Goal: Task Accomplishment & Management: Complete application form

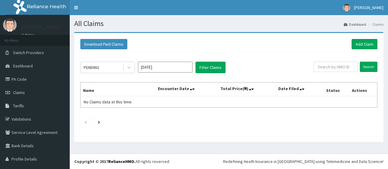
click at [28, 89] on link "Claims" at bounding box center [35, 92] width 70 height 13
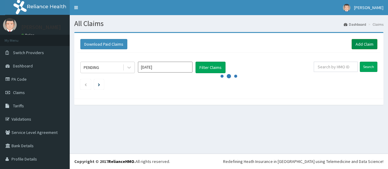
click at [355, 46] on link "Add Claim" at bounding box center [365, 44] width 26 height 10
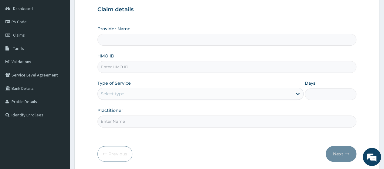
scroll to position [62, 0]
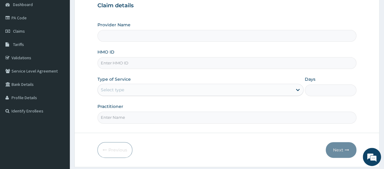
drag, startPoint x: 386, startPoint y: 54, endPoint x: 388, endPoint y: 94, distance: 40.1
click at [383, 94] on html "R EL Toggle navigation [PERSON_NAME] [PERSON_NAME] - [EMAIL_ADDRESS][DOMAIN_NAM…" at bounding box center [192, 62] width 384 height 249
click at [153, 62] on input "HMO ID" at bounding box center [226, 63] width 259 height 12
type input "LEP/10147/A"
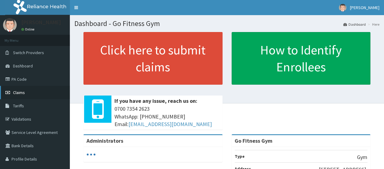
click at [21, 91] on span "Claims" at bounding box center [19, 92] width 12 height 5
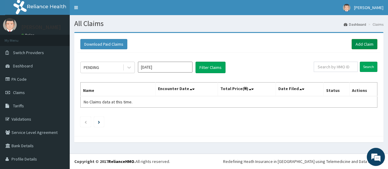
click at [355, 44] on link "Add Claim" at bounding box center [365, 44] width 26 height 10
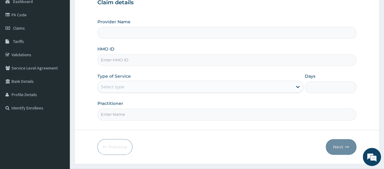
drag, startPoint x: 388, startPoint y: 41, endPoint x: 387, endPoint y: 84, distance: 43.1
click at [383, 84] on html "R EL Toggle navigation Dominic Mudabai Dominic Mudabai - gofitnessng@gmail.com …" at bounding box center [192, 59] width 384 height 249
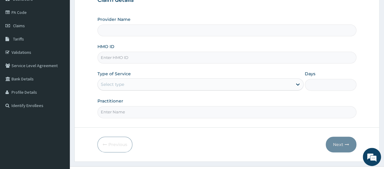
click at [124, 61] on input "HMO ID" at bounding box center [226, 58] width 259 height 12
type input "Go Fitness Gym"
type input "1"
type input "LEP/10147/A"
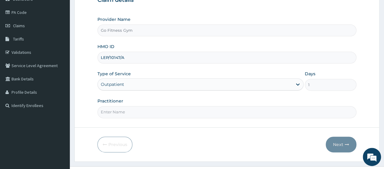
click at [120, 118] on form "Step 1 of 2 Claim details Provider Name Go Fitness Gym HMO ID LEP/10147/A Type …" at bounding box center [226, 63] width 305 height 197
click at [131, 111] on input "Practitioner" at bounding box center [226, 112] width 259 height 12
type input "Gofitness centre"
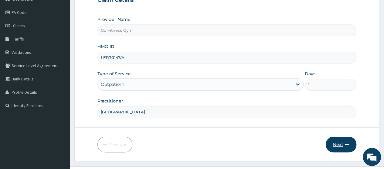
click at [344, 142] on button "Next" at bounding box center [340, 145] width 31 height 16
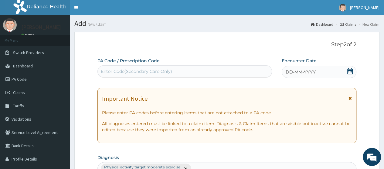
click at [180, 72] on div "Enter Code(Secondary Care Only)" at bounding box center [184, 72] width 173 height 10
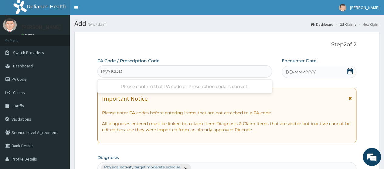
type input "PA/71CDDC"
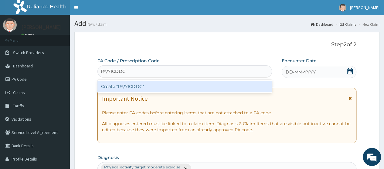
click at [197, 86] on div "Create "PA/71CDDC"" at bounding box center [184, 86] width 174 height 11
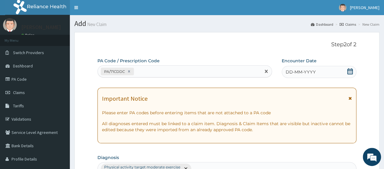
click at [349, 72] on icon at bounding box center [350, 72] width 6 height 6
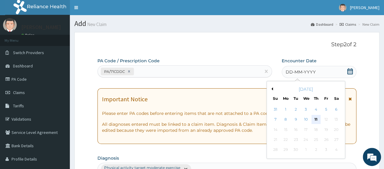
click at [314, 117] on div "11" at bounding box center [315, 120] width 9 height 9
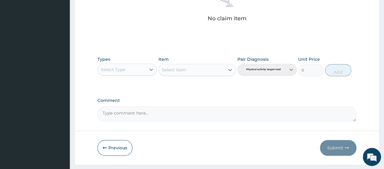
scroll to position [267, 0]
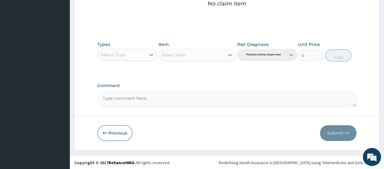
click at [125, 59] on div "Select Type" at bounding box center [126, 55] width 59 height 12
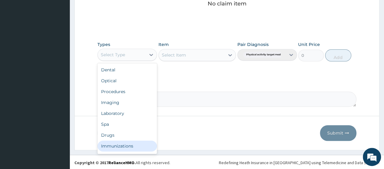
click at [152, 149] on div "Dental Optical Procedures Imaging Laboratory Spa Drugs Immunizations Others Gym" at bounding box center [126, 108] width 59 height 91
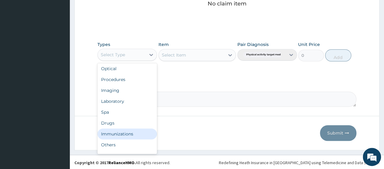
scroll to position [21, 0]
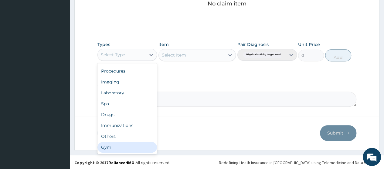
click at [135, 145] on div "Gym" at bounding box center [126, 147] width 59 height 11
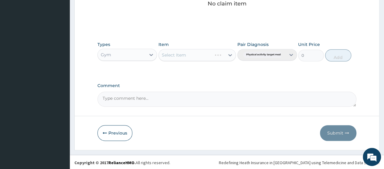
click at [204, 54] on div "Select Item" at bounding box center [197, 55] width 78 height 12
click at [209, 56] on div "Select Item" at bounding box center [192, 55] width 66 height 10
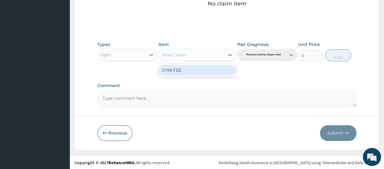
click at [194, 70] on div "GYM FEE" at bounding box center [197, 70] width 78 height 11
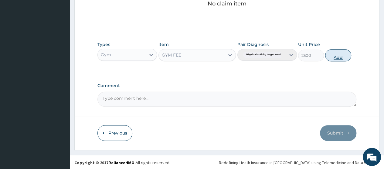
click at [337, 57] on button "Add" at bounding box center [338, 55] width 26 height 12
type input "0"
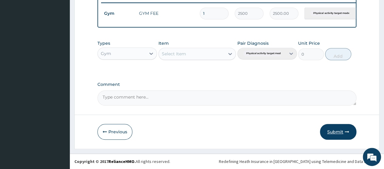
click at [335, 131] on button "Submit" at bounding box center [338, 132] width 36 height 16
